Goal: Task Accomplishment & Management: Use online tool/utility

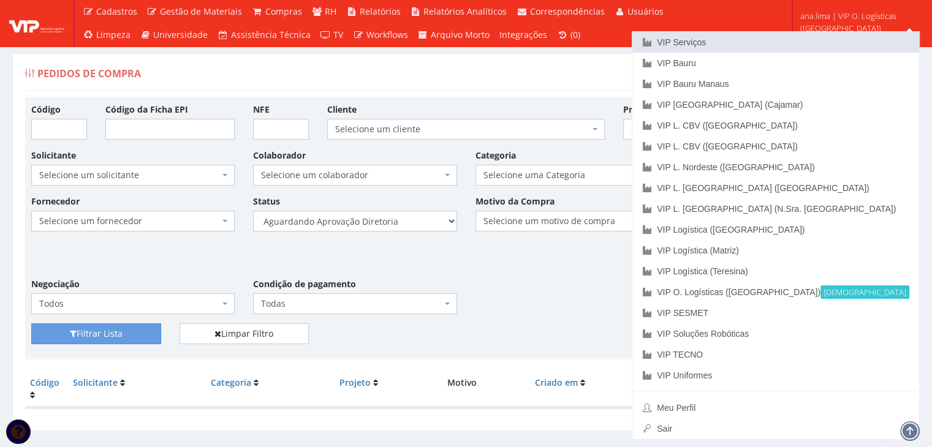
drag, startPoint x: 816, startPoint y: 42, endPoint x: 594, endPoint y: 127, distance: 237.3
click at [815, 42] on link "VIP Serviços" at bounding box center [775, 42] width 287 height 21
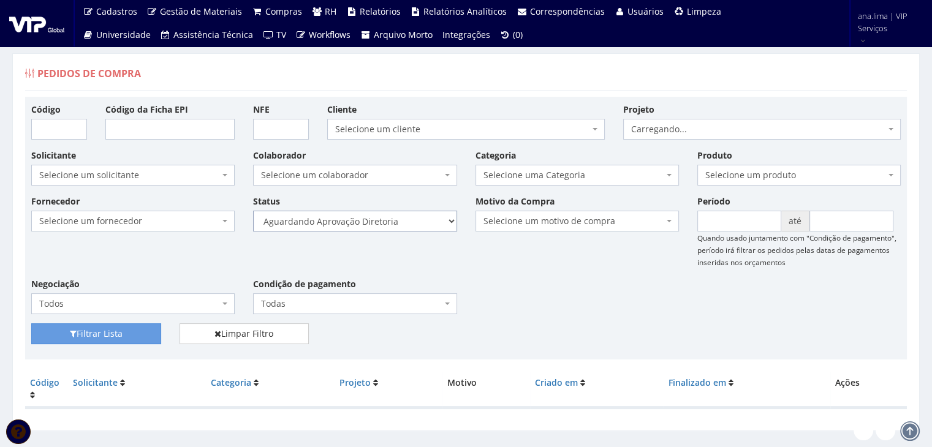
drag, startPoint x: 0, startPoint y: 0, endPoint x: 344, endPoint y: 224, distance: 410.5
click at [344, 223] on select "Selecione um status Cancelado Aguardando Aprovação Diretoria Pedido Aprovado Ag…" at bounding box center [354, 221] width 203 height 21
click at [253, 211] on select "Selecione um status Cancelado Aguardando Aprovação Diretoria Pedido Aprovado Ag…" at bounding box center [354, 221] width 203 height 21
click at [114, 339] on button "Filtrar Lista" at bounding box center [96, 333] width 130 height 21
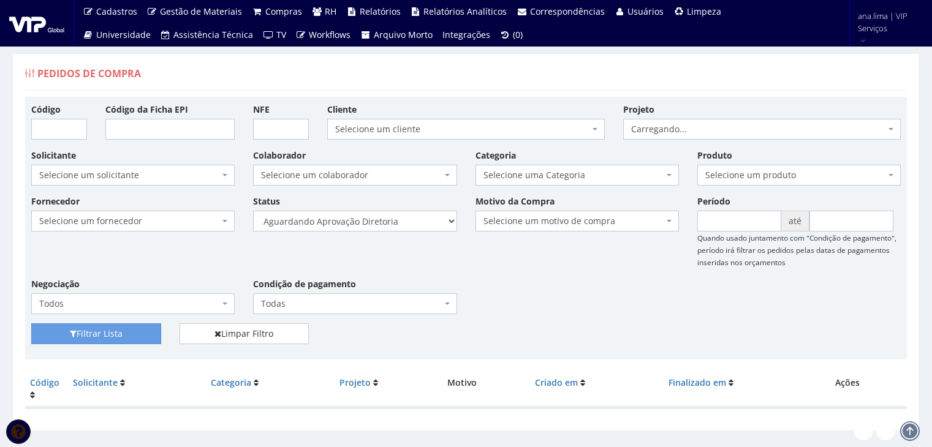
click at [399, 224] on select "Selecione um status Cancelado Aguardando Aprovação Diretoria Pedido Aprovado Ag…" at bounding box center [354, 221] width 203 height 21
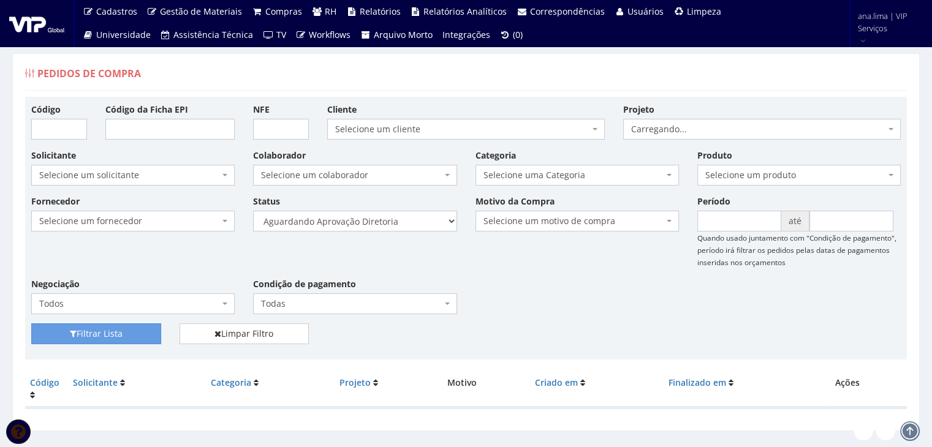
select select "4"
click at [253, 211] on select "Selecione um status Cancelado Aguardando Aprovação Diretoria Pedido Aprovado Ag…" at bounding box center [354, 221] width 203 height 21
click at [85, 337] on button "Filtrar Lista" at bounding box center [96, 333] width 130 height 21
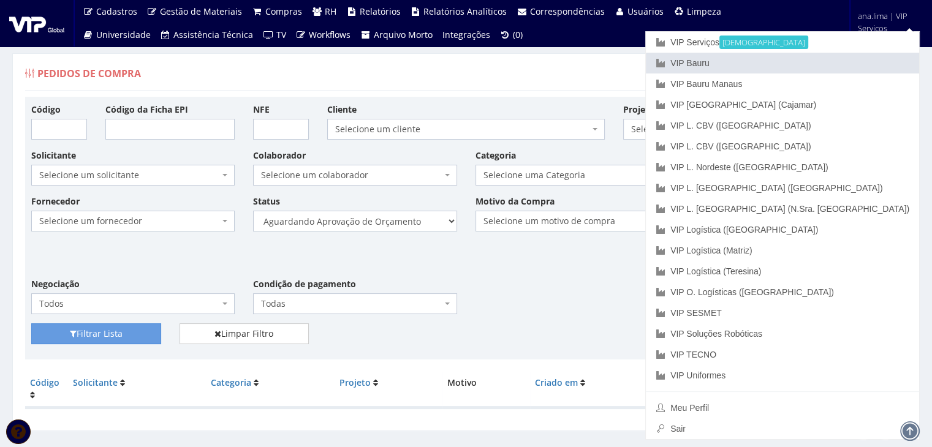
drag, startPoint x: 834, startPoint y: 58, endPoint x: 586, endPoint y: 151, distance: 265.0
click at [834, 58] on link "VIP Bauru" at bounding box center [782, 63] width 273 height 21
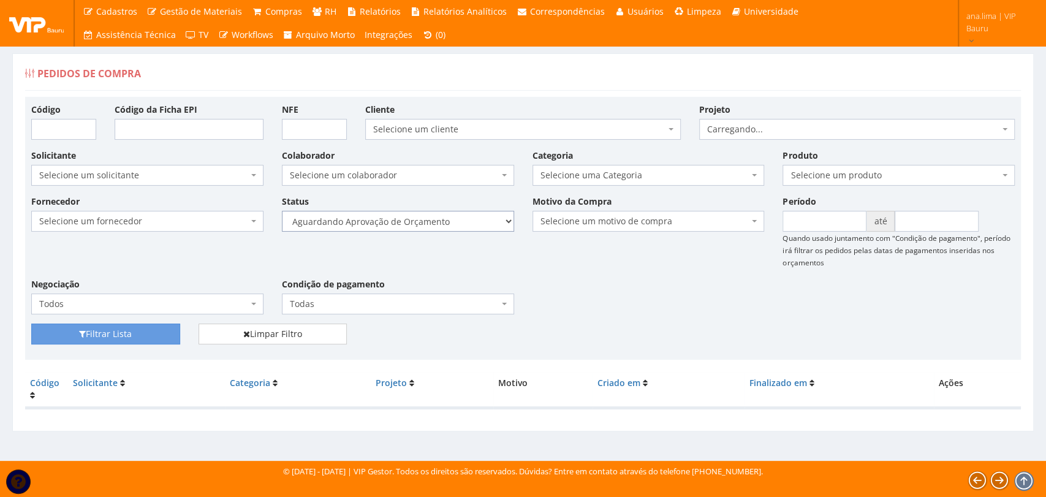
click at [448, 226] on select "Selecione um status Cancelado Aguardando Aprovação Diretoria Pedido Aprovado Ag…" at bounding box center [398, 221] width 232 height 21
select select "1"
click at [282, 211] on select "Selecione um status Cancelado Aguardando Aprovação Diretoria Pedido Aprovado Ag…" at bounding box center [398, 221] width 232 height 21
click at [126, 331] on button "Filtrar Lista" at bounding box center [105, 333] width 149 height 21
